Goal: Task Accomplishment & Management: Manage account settings

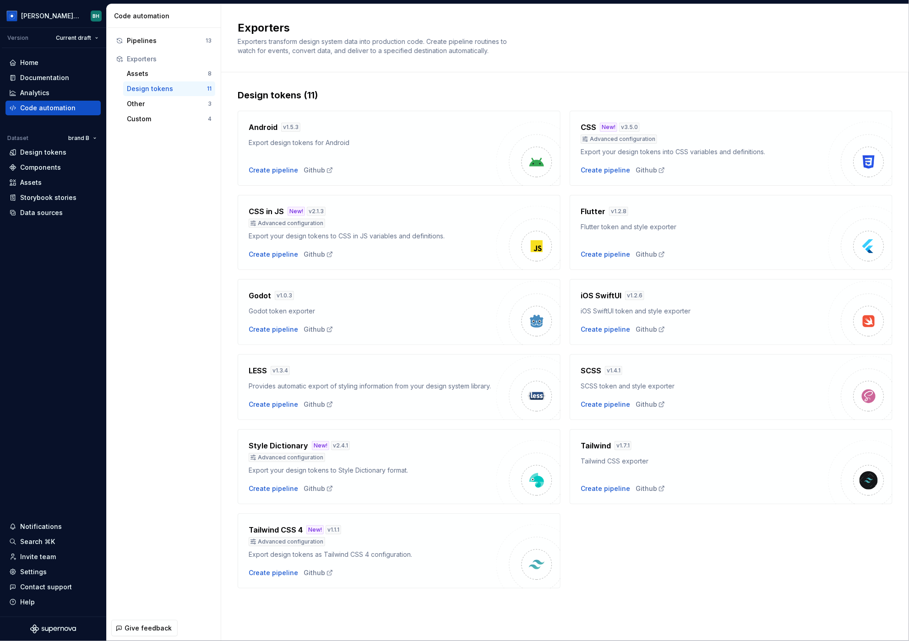
click at [487, 70] on div "Exporters Exporters transform design system data into production code. Create p…" at bounding box center [565, 38] width 688 height 68
click at [454, 71] on div "Exporters Exporters transform design system data into production code. Create p…" at bounding box center [565, 38] width 688 height 68
click at [35, 60] on div "Home" at bounding box center [29, 62] width 18 height 9
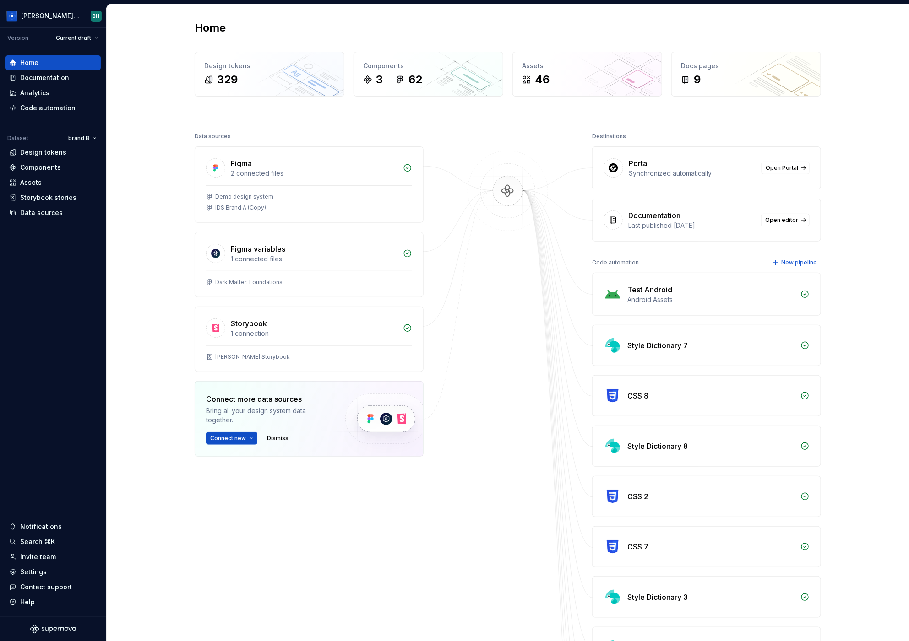
click at [526, 133] on div at bounding box center [508, 525] width 92 height 790
click at [800, 168] on link "Open Portal" at bounding box center [785, 168] width 48 height 13
click at [37, 572] on div "Settings" at bounding box center [33, 572] width 27 height 9
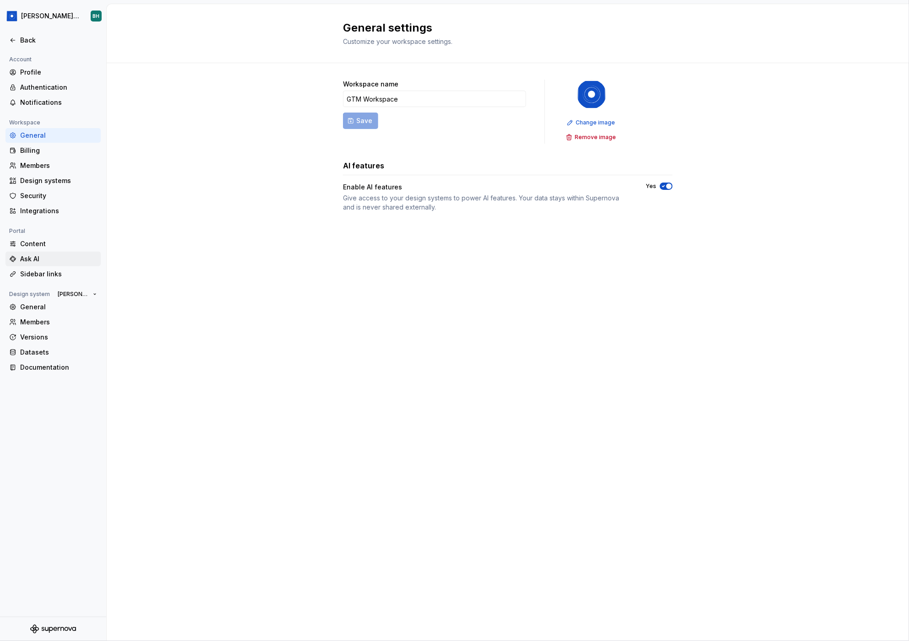
click at [42, 259] on div "Ask AI" at bounding box center [58, 259] width 77 height 9
type textarea "*"
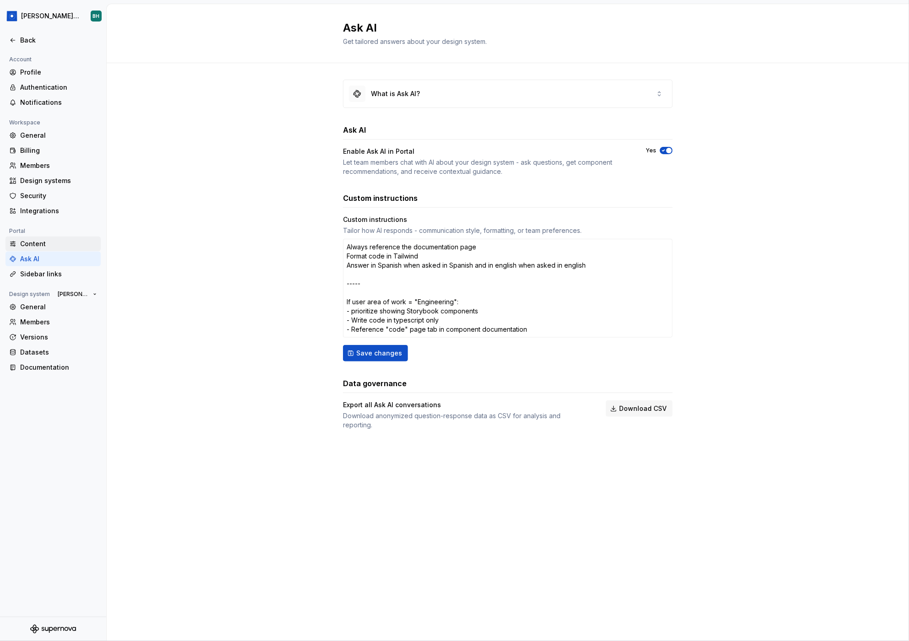
click at [51, 242] on div "Content" at bounding box center [58, 243] width 77 height 9
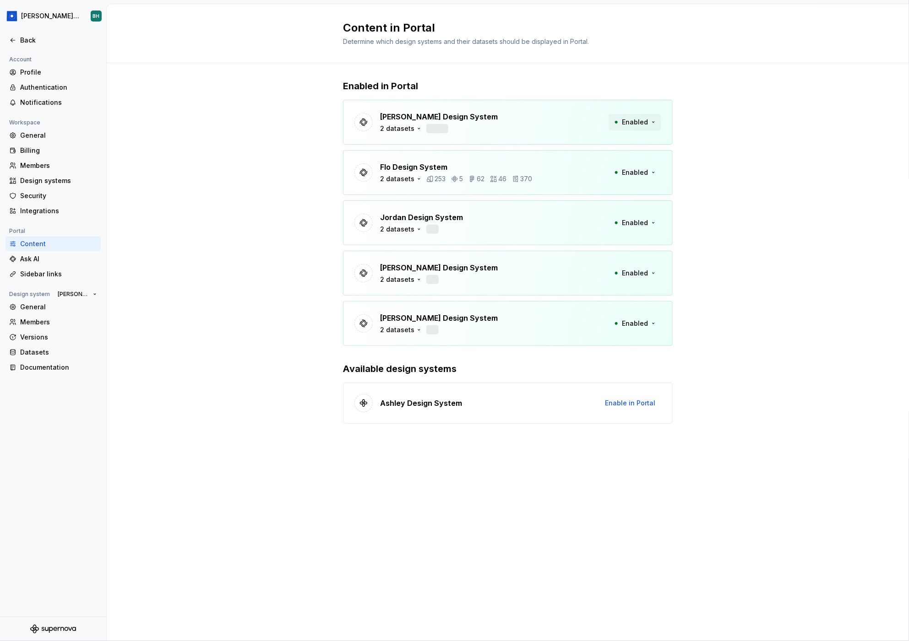
click at [644, 124] on span "Enabled" at bounding box center [635, 122] width 26 height 9
click at [746, 158] on div "Enabled in Portal [PERSON_NAME] Design System 2 datasets 547 7 199 33 1022 Enab…" at bounding box center [508, 261] width 802 height 396
